Goal: Book appointment/travel/reservation

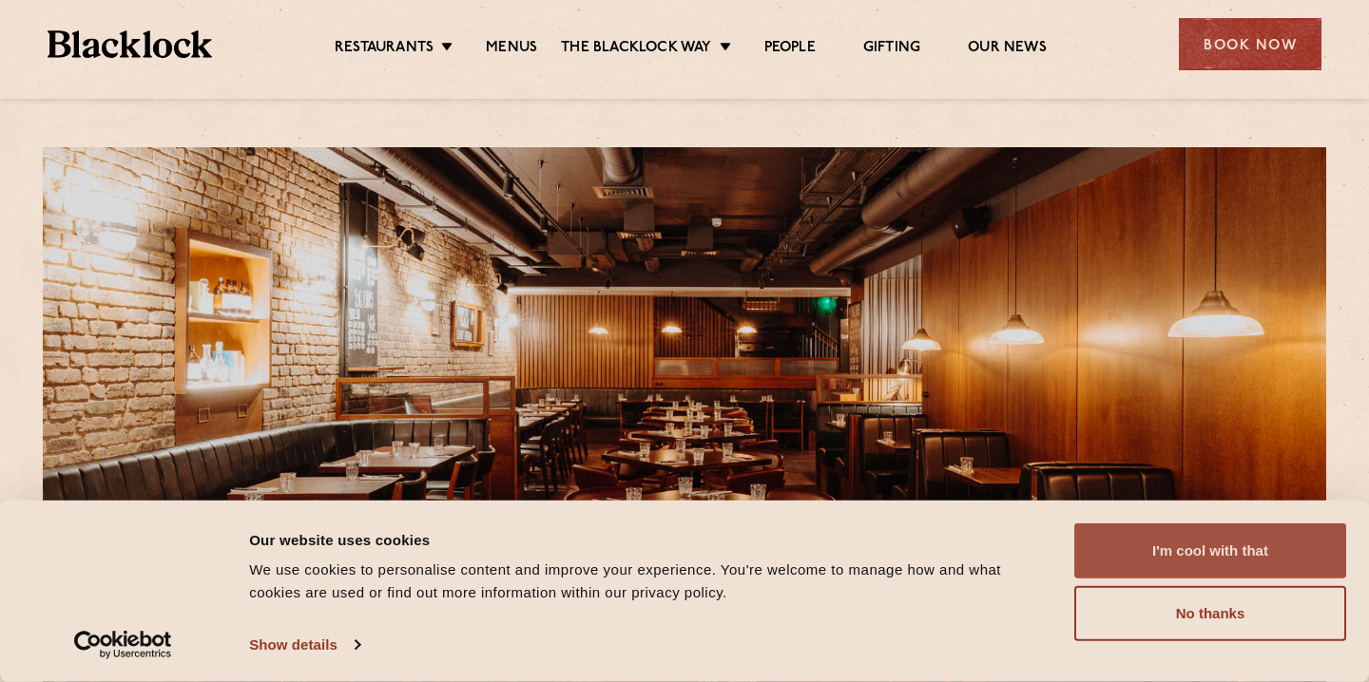
click at [1150, 574] on button "I'm cool with that" at bounding box center [1210, 551] width 272 height 55
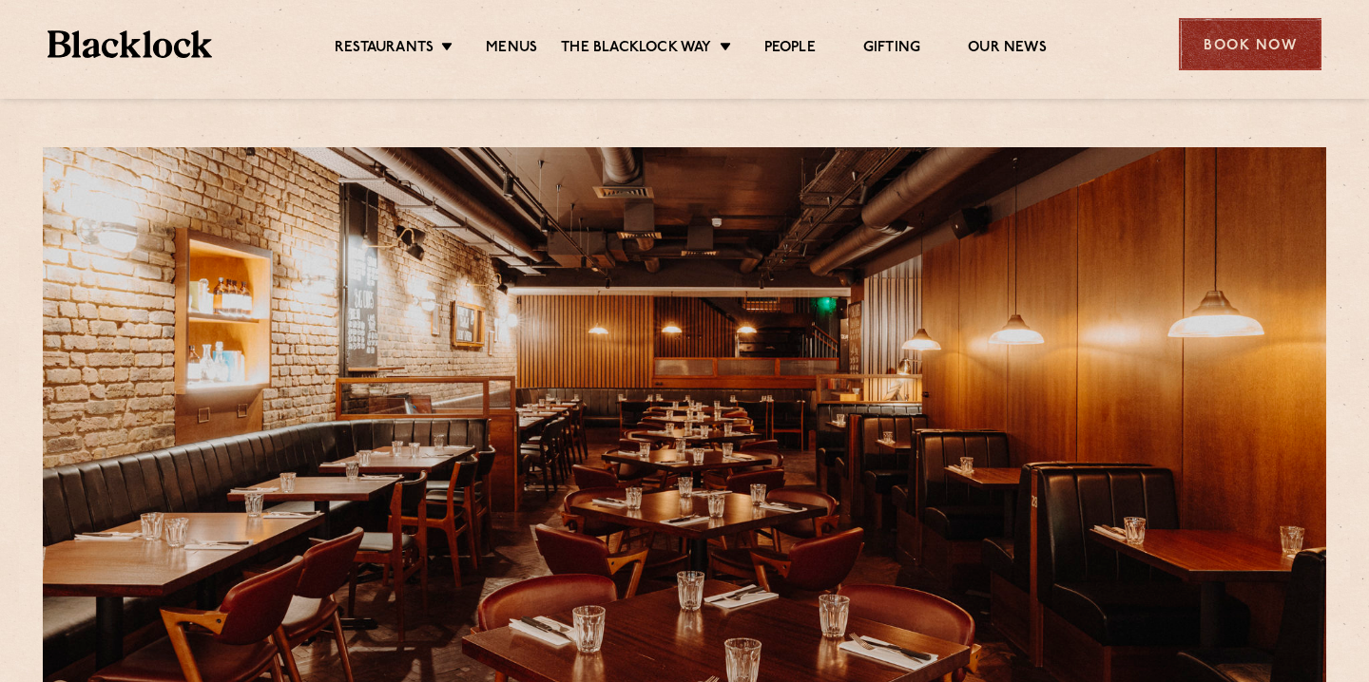
click at [1223, 51] on div "Book Now" at bounding box center [1249, 44] width 143 height 52
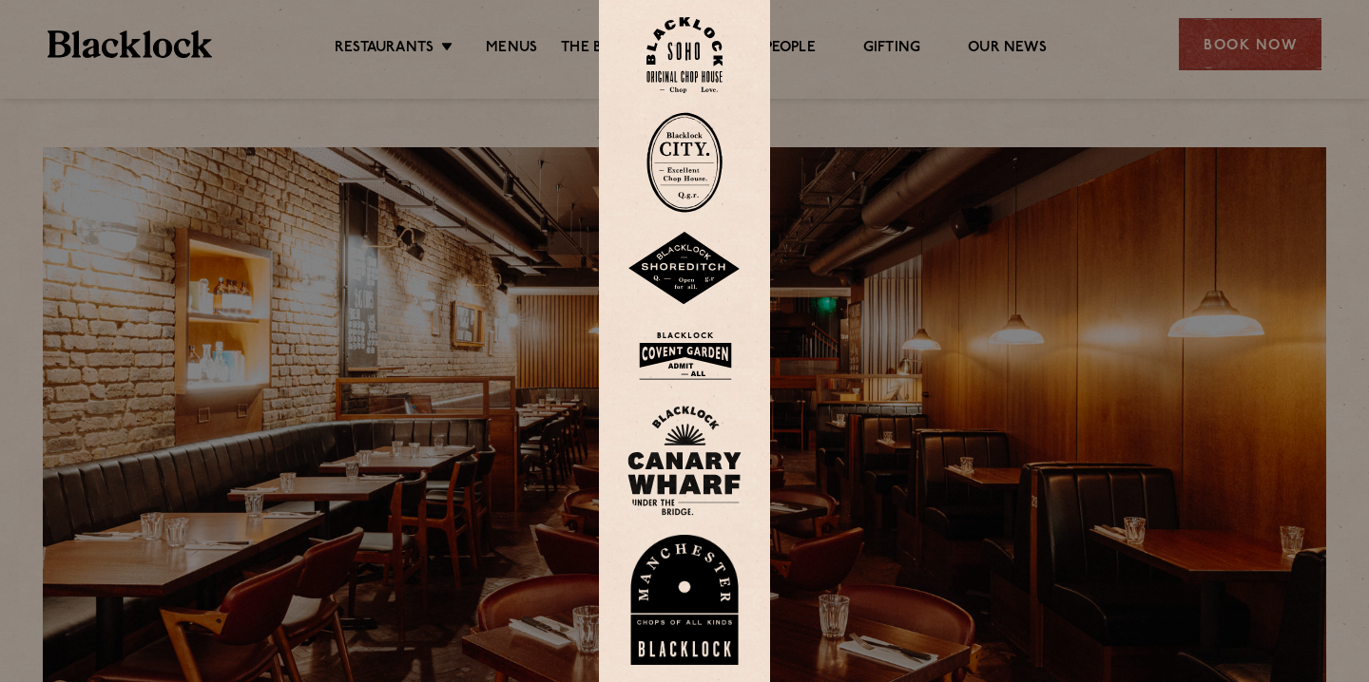
click at [680, 353] on img at bounding box center [684, 356] width 114 height 62
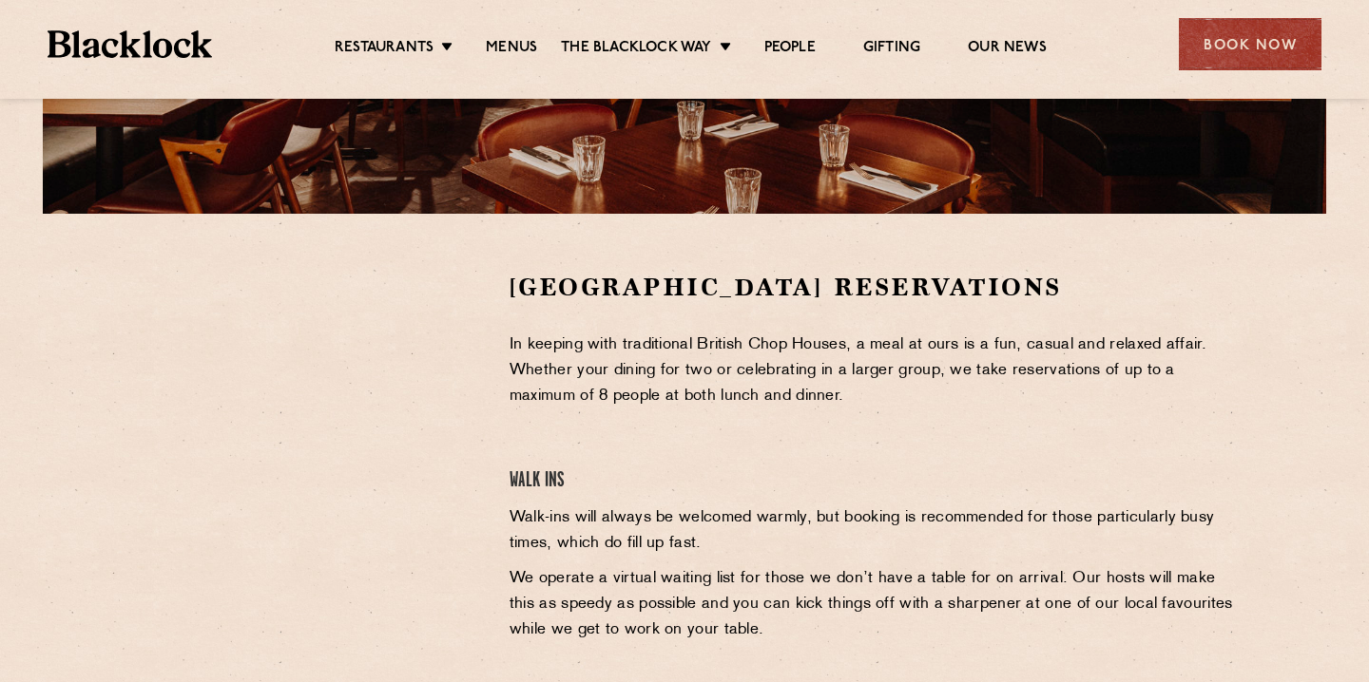
scroll to position [509, 0]
